Goal: Information Seeking & Learning: Learn about a topic

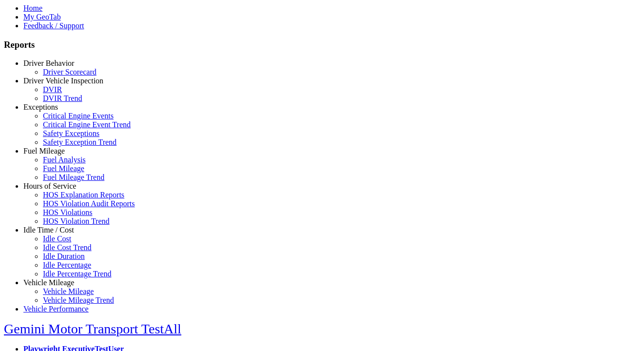
click at [56, 155] on link "Fuel Mileage" at bounding box center [43, 151] width 41 height 8
click at [63, 173] on link "Fuel Mileage" at bounding box center [63, 168] width 41 height 8
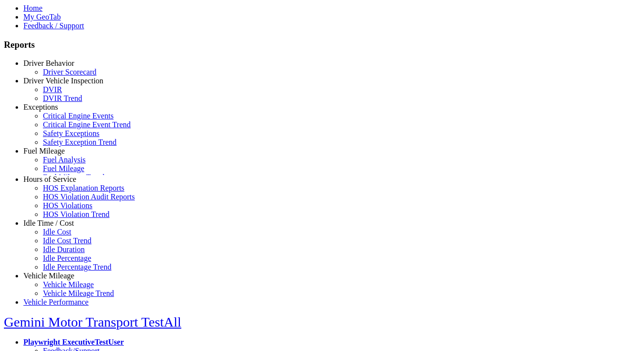
select select "**********"
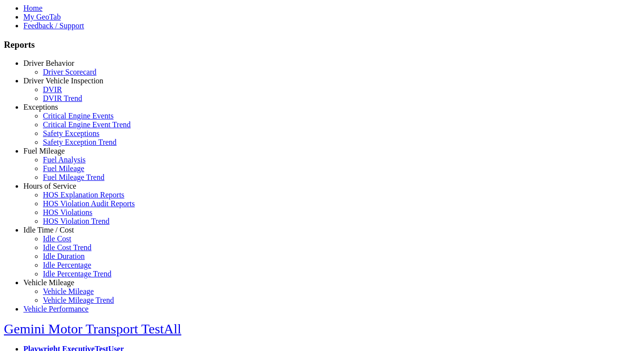
type input "**********"
